Goal: Task Accomplishment & Management: Use online tool/utility

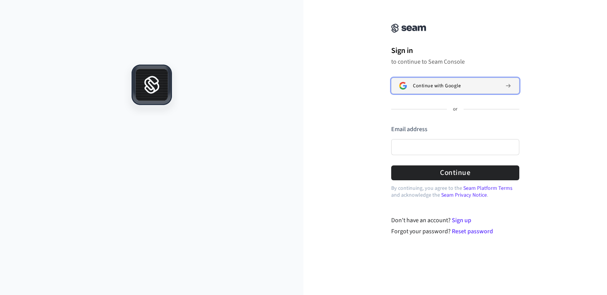
click at [451, 83] on span "Continue with Google" at bounding box center [437, 86] width 48 height 6
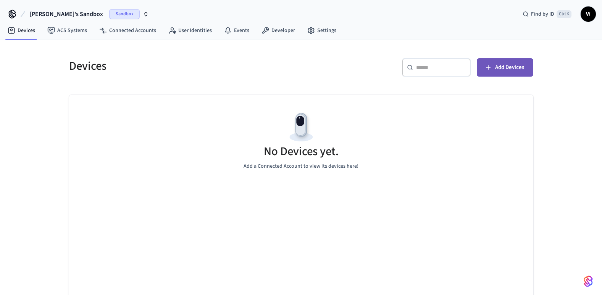
click at [511, 66] on span "Add Devices" at bounding box center [509, 68] width 29 height 10
click at [516, 60] on button "Add Devices" at bounding box center [504, 67] width 56 height 18
click at [508, 65] on span "Add Devices" at bounding box center [509, 68] width 29 height 10
click at [130, 29] on link "Connected Accounts" at bounding box center [127, 31] width 69 height 14
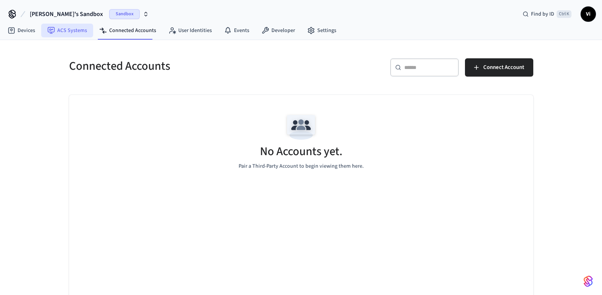
click at [72, 32] on link "ACS Systems" at bounding box center [67, 31] width 52 height 14
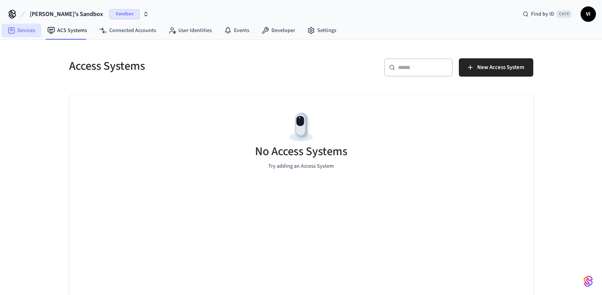
click at [21, 32] on link "Devices" at bounding box center [22, 31] width 40 height 14
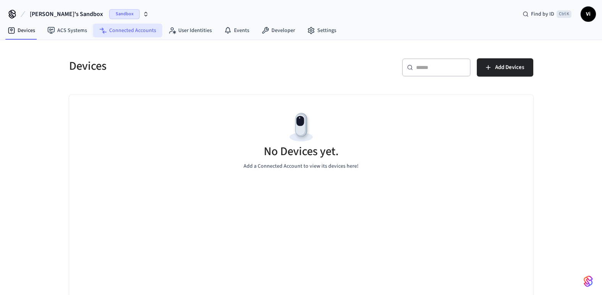
click at [126, 26] on link "Connected Accounts" at bounding box center [127, 31] width 69 height 14
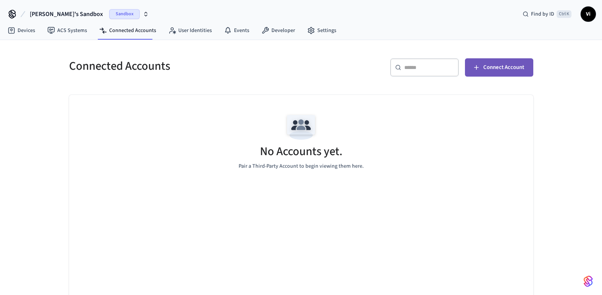
click at [507, 68] on span "Connect Account" at bounding box center [503, 68] width 41 height 10
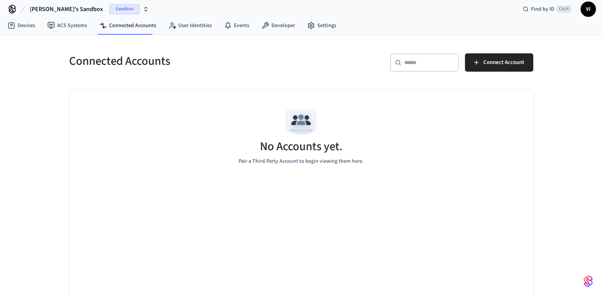
scroll to position [6, 0]
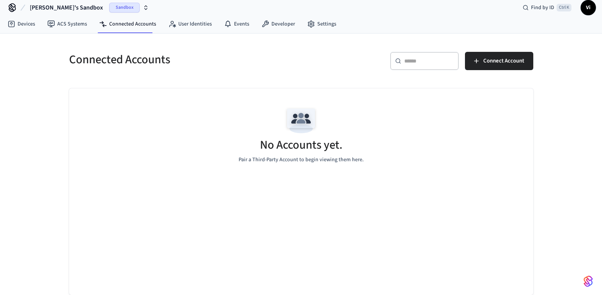
click at [592, 10] on span "Vi" at bounding box center [588, 8] width 14 height 14
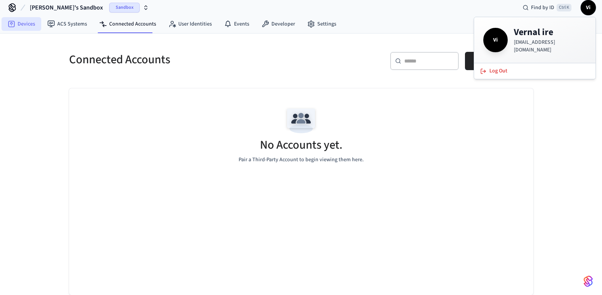
click at [15, 26] on link "Devices" at bounding box center [22, 24] width 40 height 14
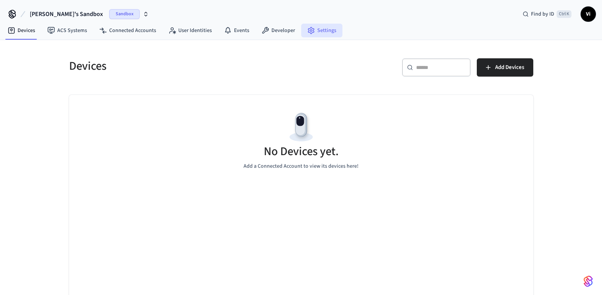
click at [309, 29] on icon at bounding box center [311, 31] width 8 height 8
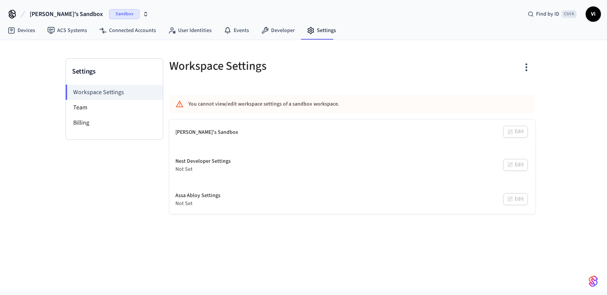
click at [109, 13] on span "Sandbox" at bounding box center [124, 14] width 31 height 10
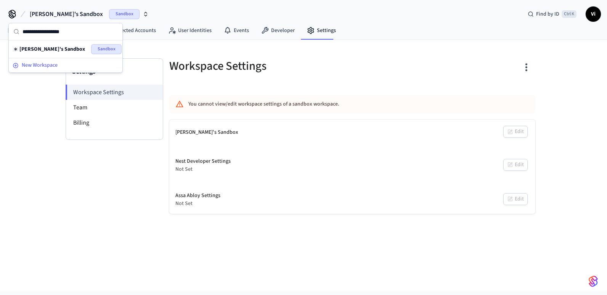
click at [47, 64] on span "New Workspace" at bounding box center [40, 65] width 36 height 8
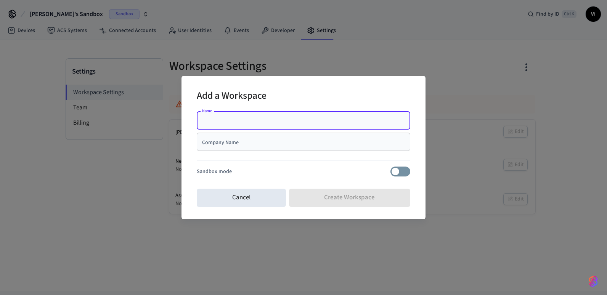
click at [240, 124] on input "Name" at bounding box center [303, 121] width 204 height 8
type input "**********"
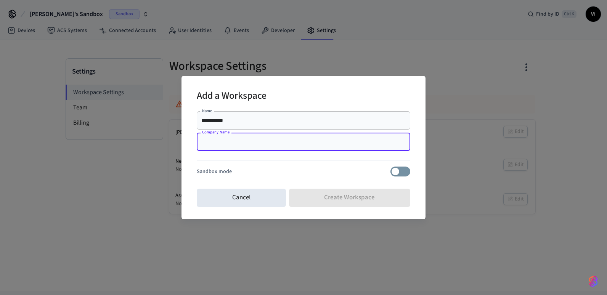
click at [238, 146] on input "Company Name" at bounding box center [303, 142] width 204 height 8
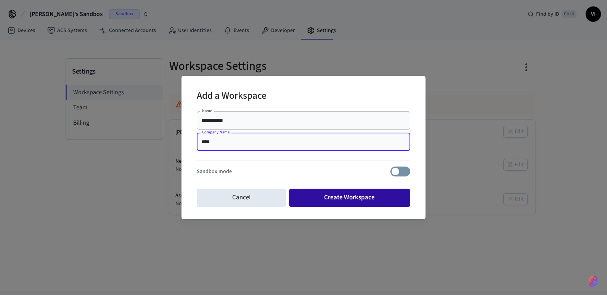
type input "****"
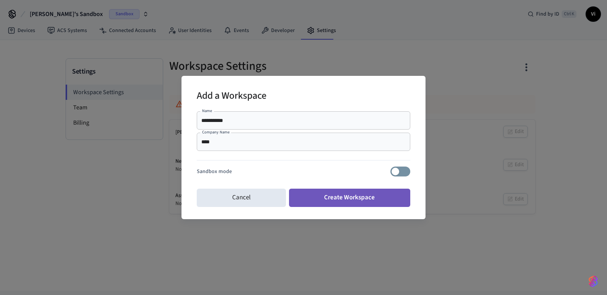
click at [368, 196] on button "Create Workspace" at bounding box center [350, 198] width 122 height 18
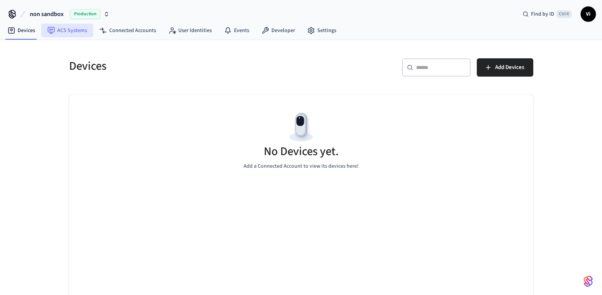
click at [68, 33] on link "ACS Systems" at bounding box center [67, 31] width 52 height 14
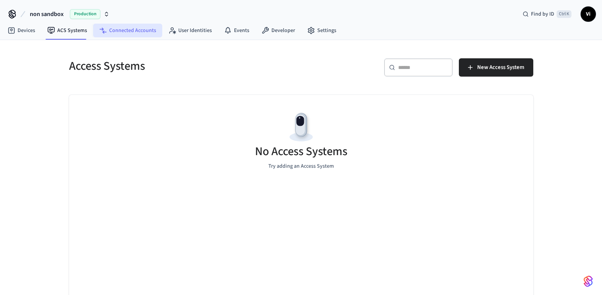
click at [116, 29] on link "Connected Accounts" at bounding box center [127, 31] width 69 height 14
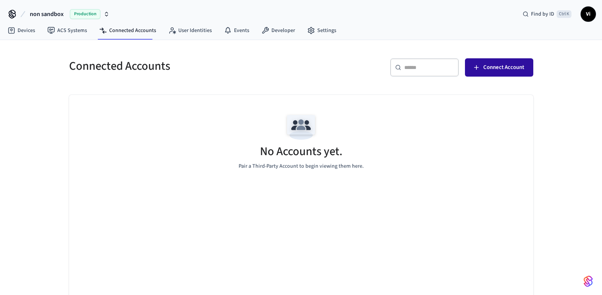
click at [509, 74] on button "Connect Account" at bounding box center [499, 67] width 68 height 18
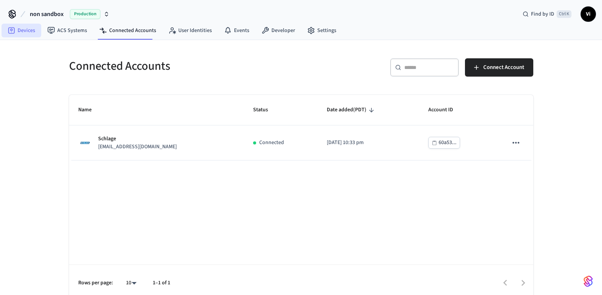
click at [12, 34] on icon at bounding box center [11, 30] width 6 height 6
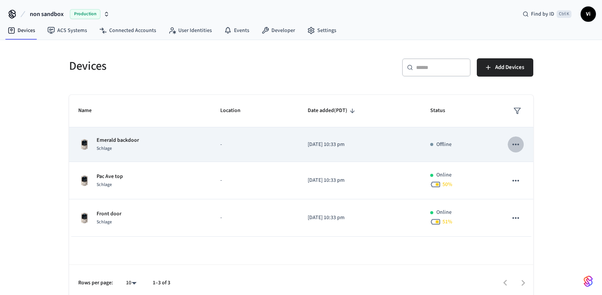
click at [517, 144] on icon "sticky table" at bounding box center [515, 145] width 10 height 10
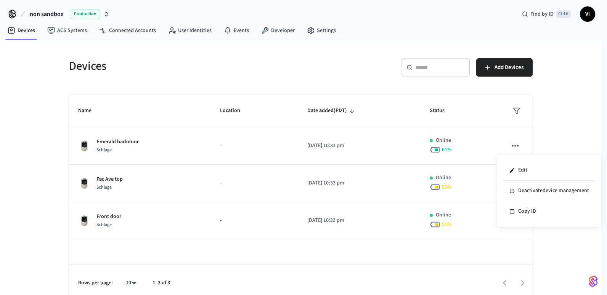
click at [475, 142] on div at bounding box center [303, 147] width 607 height 295
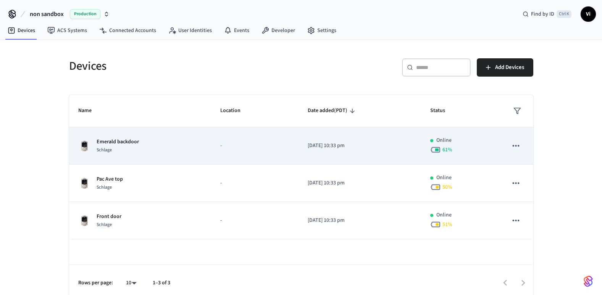
click at [517, 148] on icon "sticky table" at bounding box center [515, 146] width 10 height 10
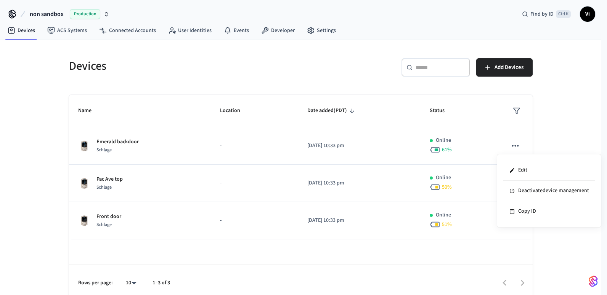
click at [176, 148] on div at bounding box center [303, 147] width 607 height 295
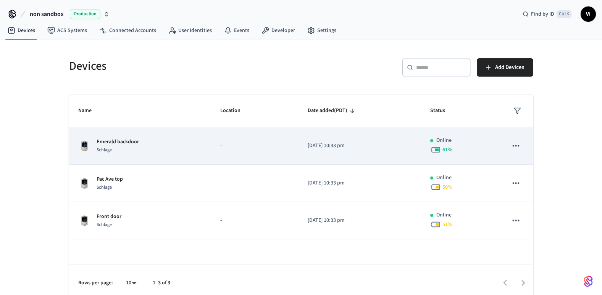
click at [106, 153] on span "Schlage" at bounding box center [104, 150] width 15 height 6
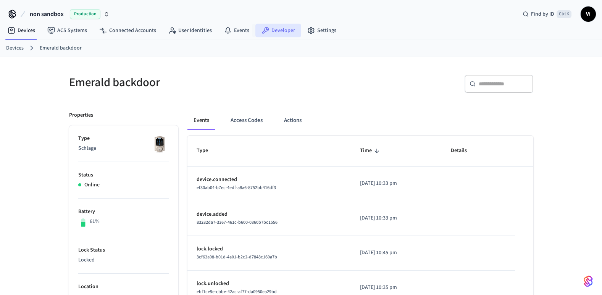
click at [274, 29] on link "Developer" at bounding box center [278, 31] width 46 height 14
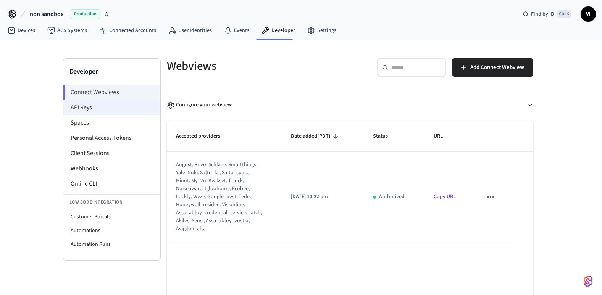
click at [90, 108] on li "API Keys" at bounding box center [111, 107] width 97 height 15
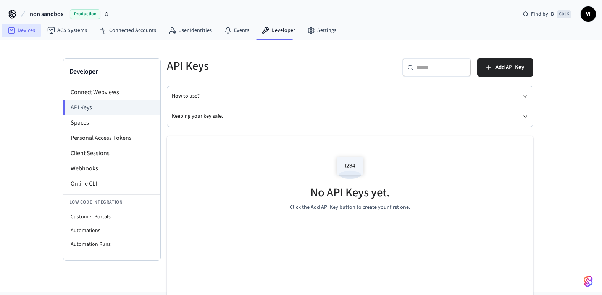
click at [29, 31] on link "Devices" at bounding box center [22, 31] width 40 height 14
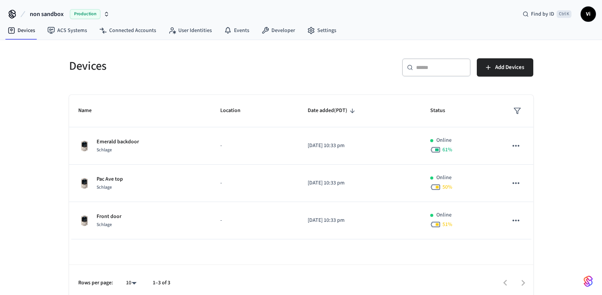
click at [90, 11] on span "Production" at bounding box center [85, 14] width 31 height 10
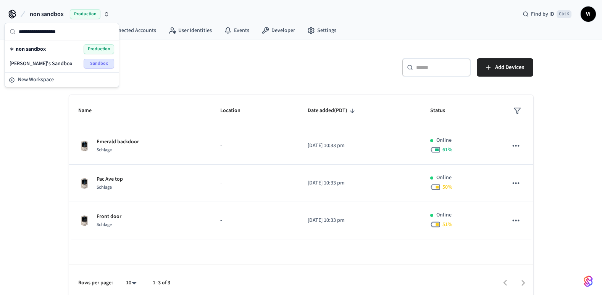
click at [66, 66] on div "Vernal's Sandbox Sandbox" at bounding box center [62, 64] width 105 height 10
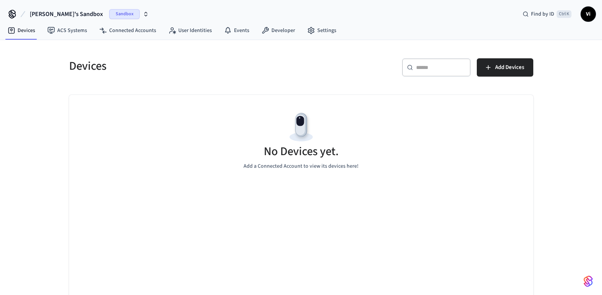
click at [109, 15] on span "Sandbox" at bounding box center [124, 14] width 31 height 10
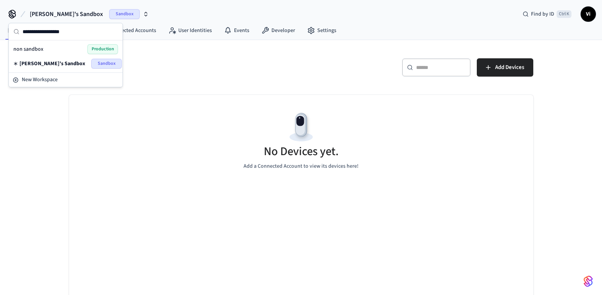
click at [63, 52] on div "non sandbox Production" at bounding box center [65, 49] width 105 height 10
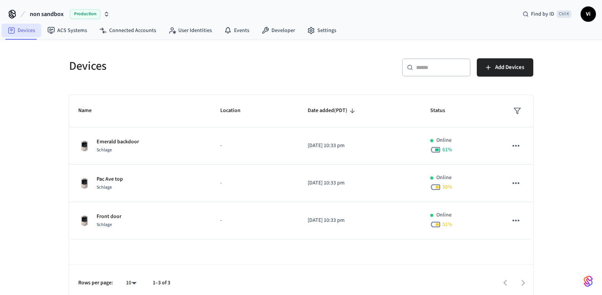
click at [29, 31] on link "Devices" at bounding box center [22, 31] width 40 height 14
click at [60, 32] on link "ACS Systems" at bounding box center [67, 31] width 52 height 14
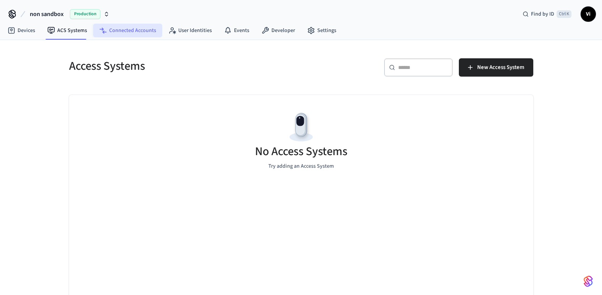
click at [122, 31] on link "Connected Accounts" at bounding box center [127, 31] width 69 height 14
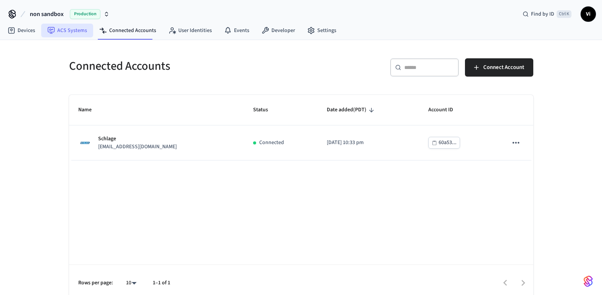
click at [63, 30] on link "ACS Systems" at bounding box center [67, 31] width 52 height 14
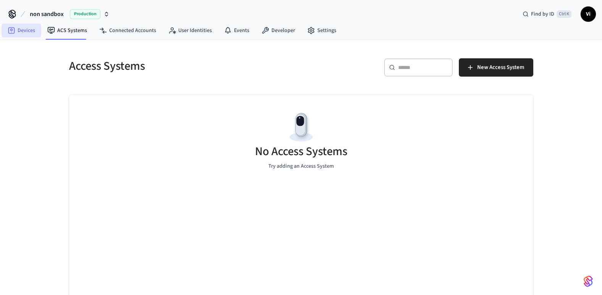
click at [27, 31] on link "Devices" at bounding box center [22, 31] width 40 height 14
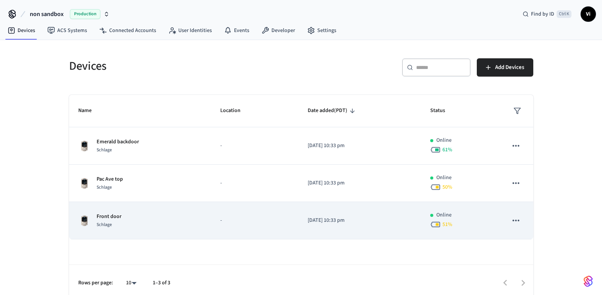
click at [516, 222] on icon "sticky table" at bounding box center [515, 221] width 10 height 10
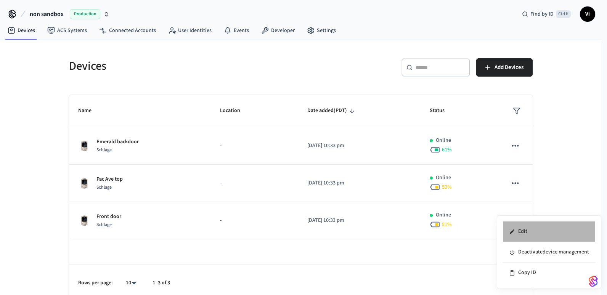
click at [533, 231] on li "Edit" at bounding box center [549, 232] width 92 height 21
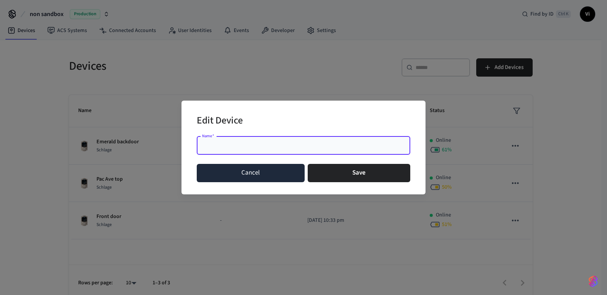
click at [256, 173] on button "Cancel" at bounding box center [251, 173] width 108 height 18
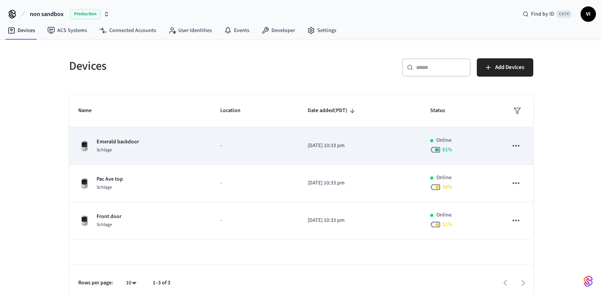
click at [520, 143] on icon "sticky table" at bounding box center [515, 146] width 10 height 10
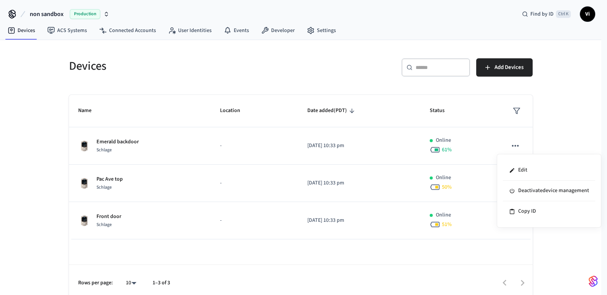
click at [542, 135] on div at bounding box center [303, 147] width 607 height 295
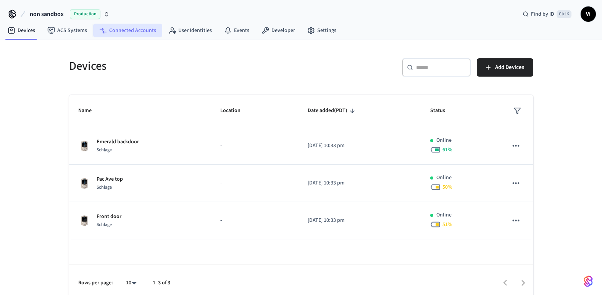
click at [127, 32] on link "Connected Accounts" at bounding box center [127, 31] width 69 height 14
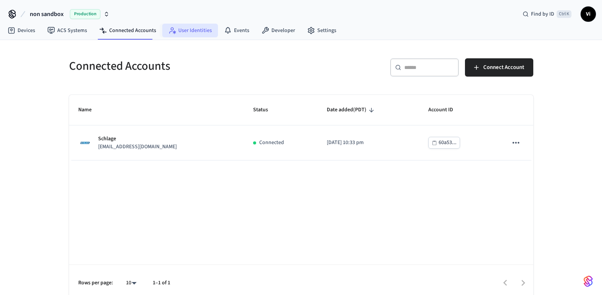
click at [200, 26] on link "User Identities" at bounding box center [190, 31] width 56 height 14
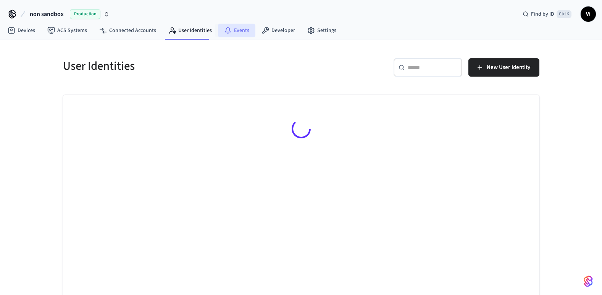
click at [245, 26] on link "Events" at bounding box center [236, 31] width 37 height 14
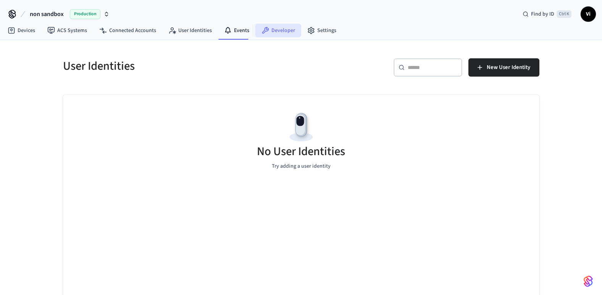
click at [267, 29] on link "Developer" at bounding box center [278, 31] width 46 height 14
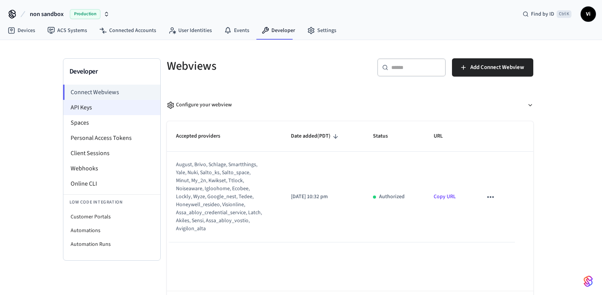
click at [106, 110] on li "API Keys" at bounding box center [111, 107] width 97 height 15
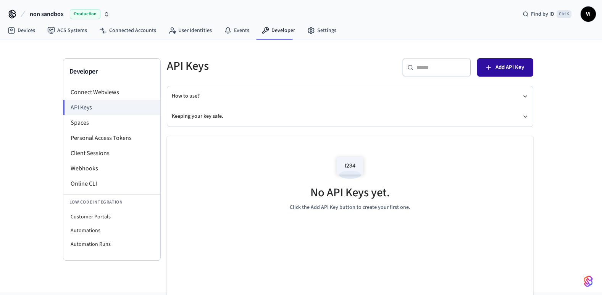
click at [510, 72] on button "Add API Key" at bounding box center [505, 67] width 56 height 18
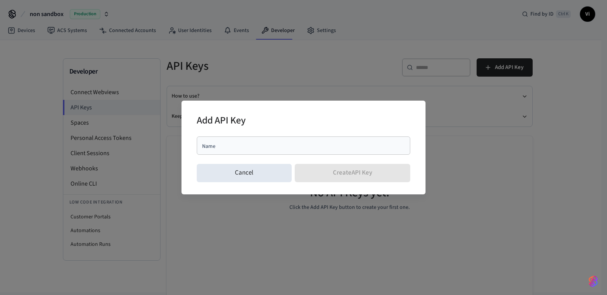
click at [241, 150] on div "Name" at bounding box center [304, 146] width 214 height 18
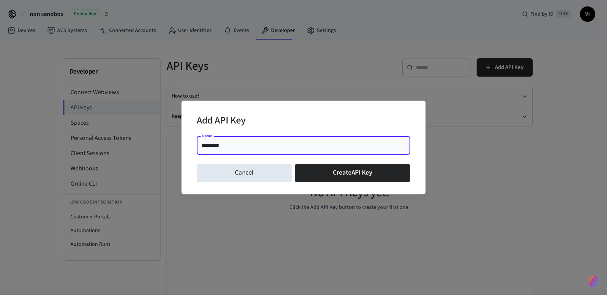
click at [212, 142] on input "*********" at bounding box center [303, 146] width 204 height 8
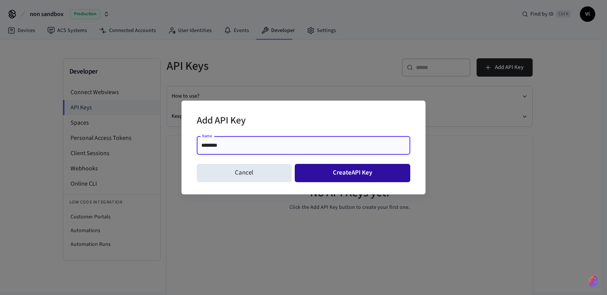
type input "********"
click at [346, 168] on button "Create API Key" at bounding box center [353, 173] width 116 height 18
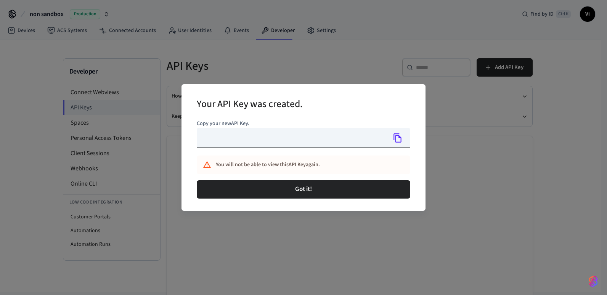
type input "**********"
click at [396, 139] on icon "Copy" at bounding box center [398, 138] width 8 height 9
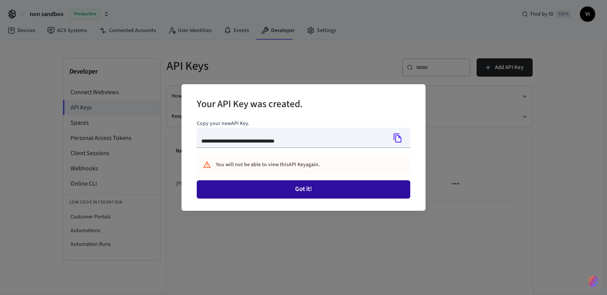
click at [299, 190] on button "Got it!" at bounding box center [304, 189] width 214 height 18
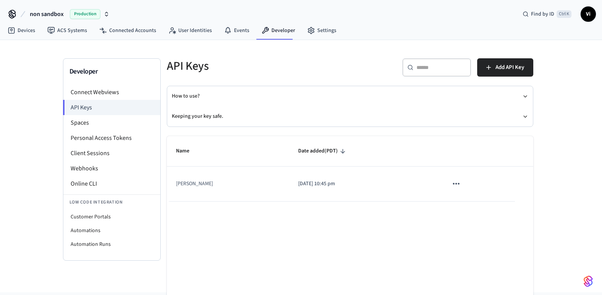
click at [37, 98] on div "Developer Connect Webviews API Keys Spaces Personal Access Tokens Client Sessio…" at bounding box center [301, 166] width 602 height 253
click at [24, 30] on link "Devices" at bounding box center [22, 31] width 40 height 14
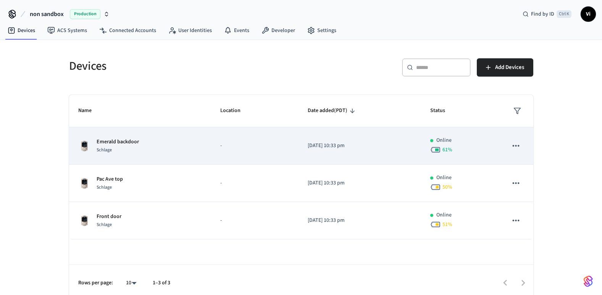
click at [518, 143] on icon "sticky table" at bounding box center [515, 146] width 10 height 10
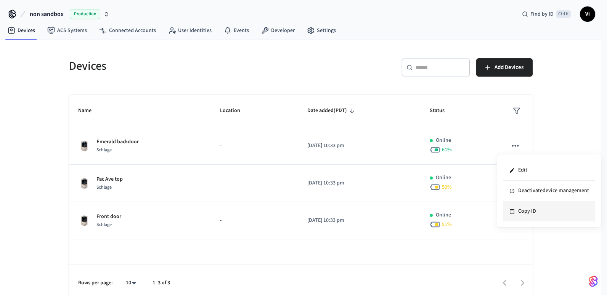
click at [529, 213] on li "Copy ID" at bounding box center [549, 211] width 92 height 20
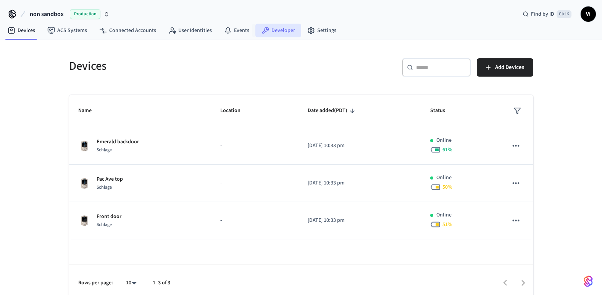
click at [273, 31] on link "Developer" at bounding box center [278, 31] width 46 height 14
